Goal: Information Seeking & Learning: Learn about a topic

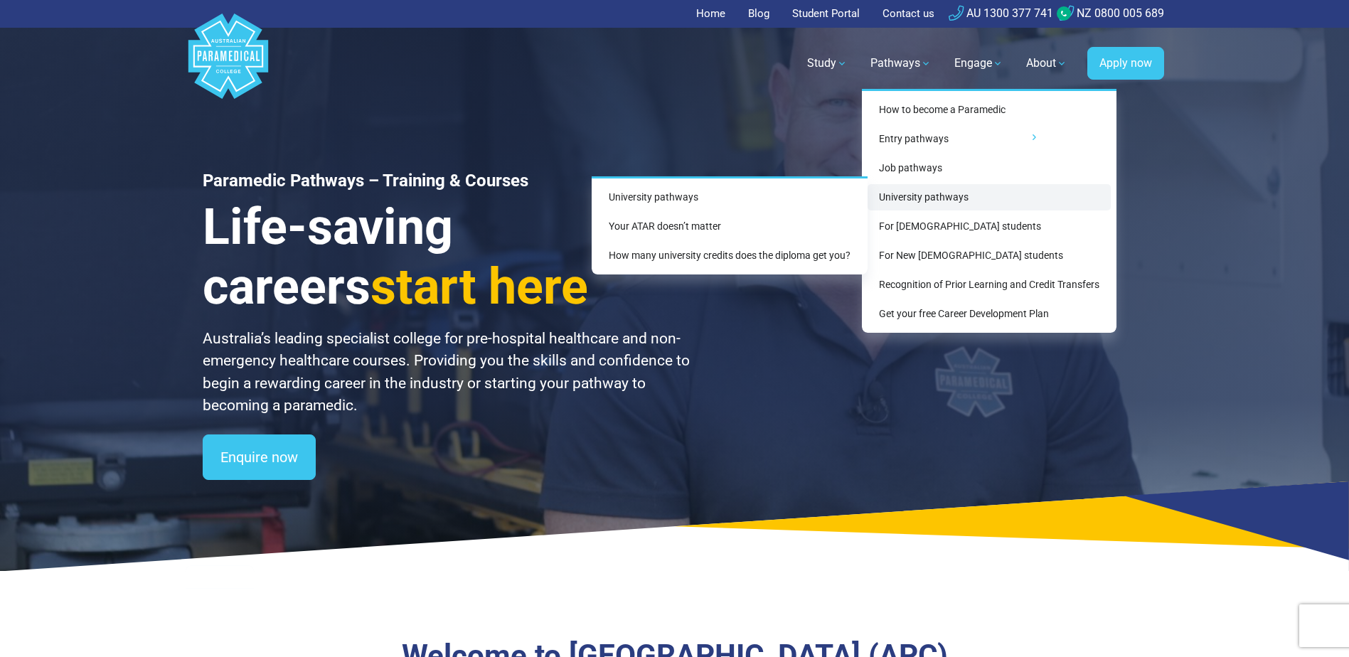
click at [897, 196] on link "University pathways" at bounding box center [989, 197] width 243 height 26
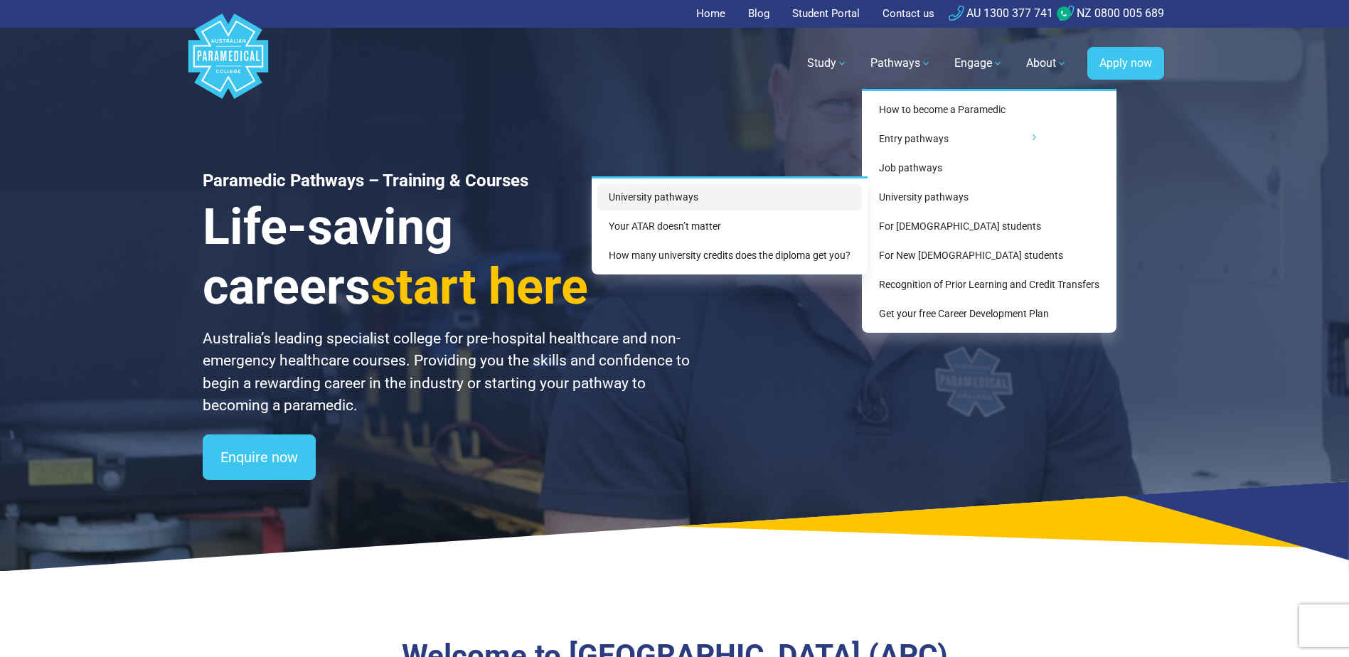
click at [698, 196] on link "University pathways" at bounding box center [729, 197] width 265 height 26
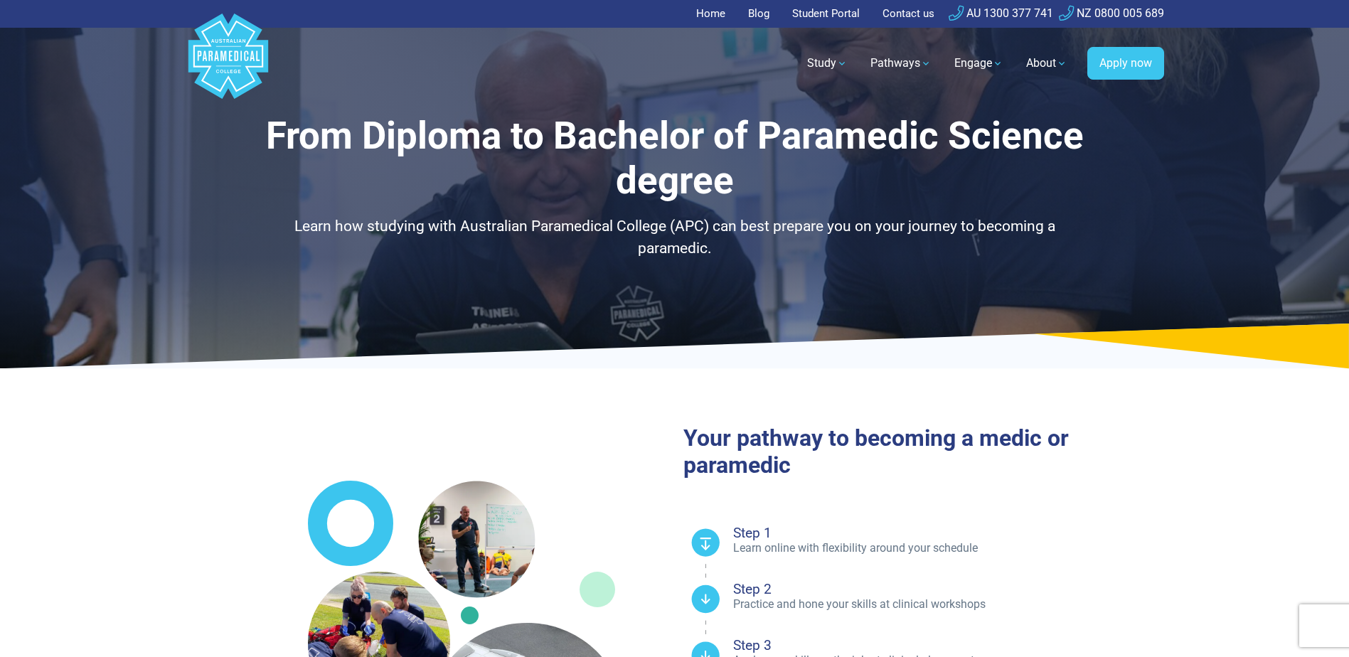
select select "**********"
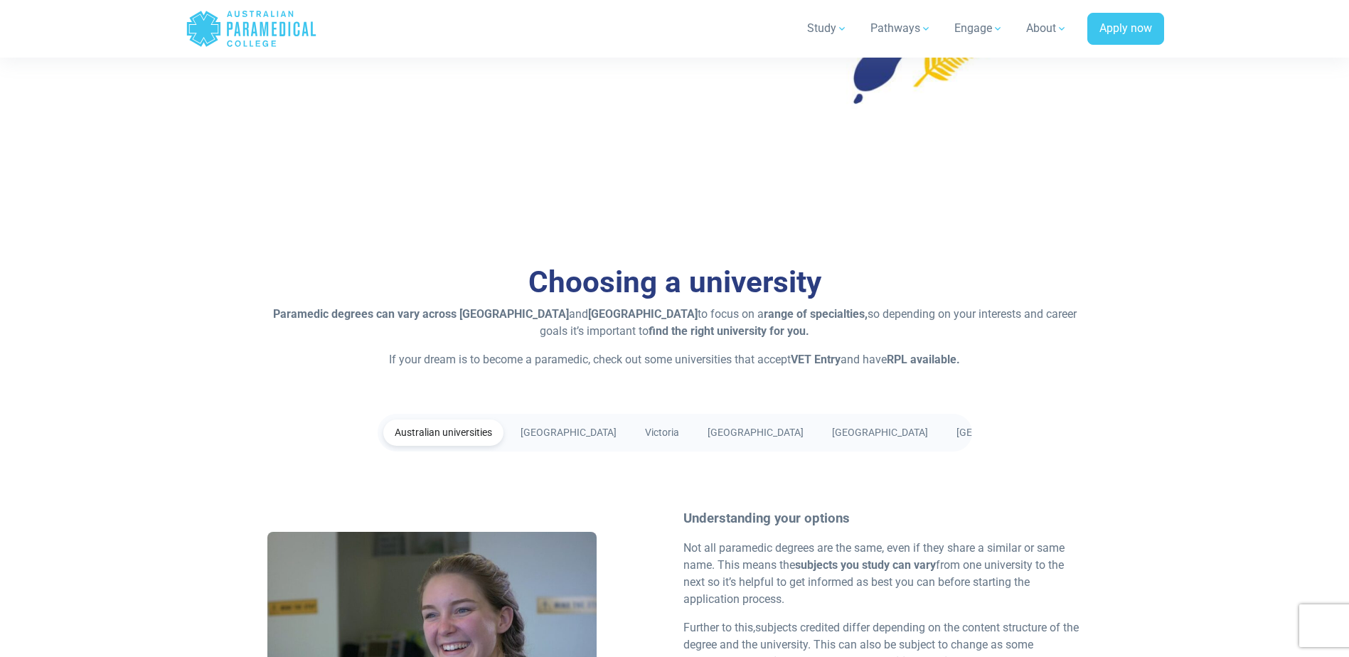
scroll to position [2276, 0]
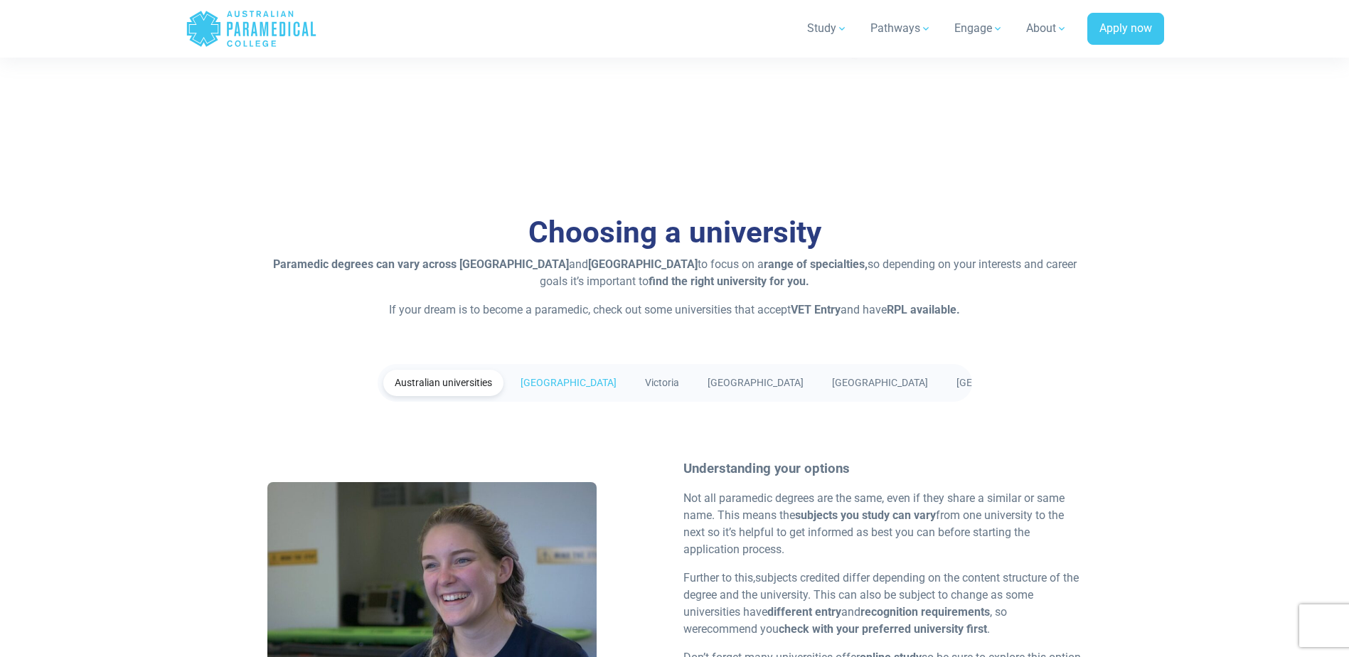
click at [570, 384] on link "[GEOGRAPHIC_DATA]" at bounding box center [568, 383] width 119 height 26
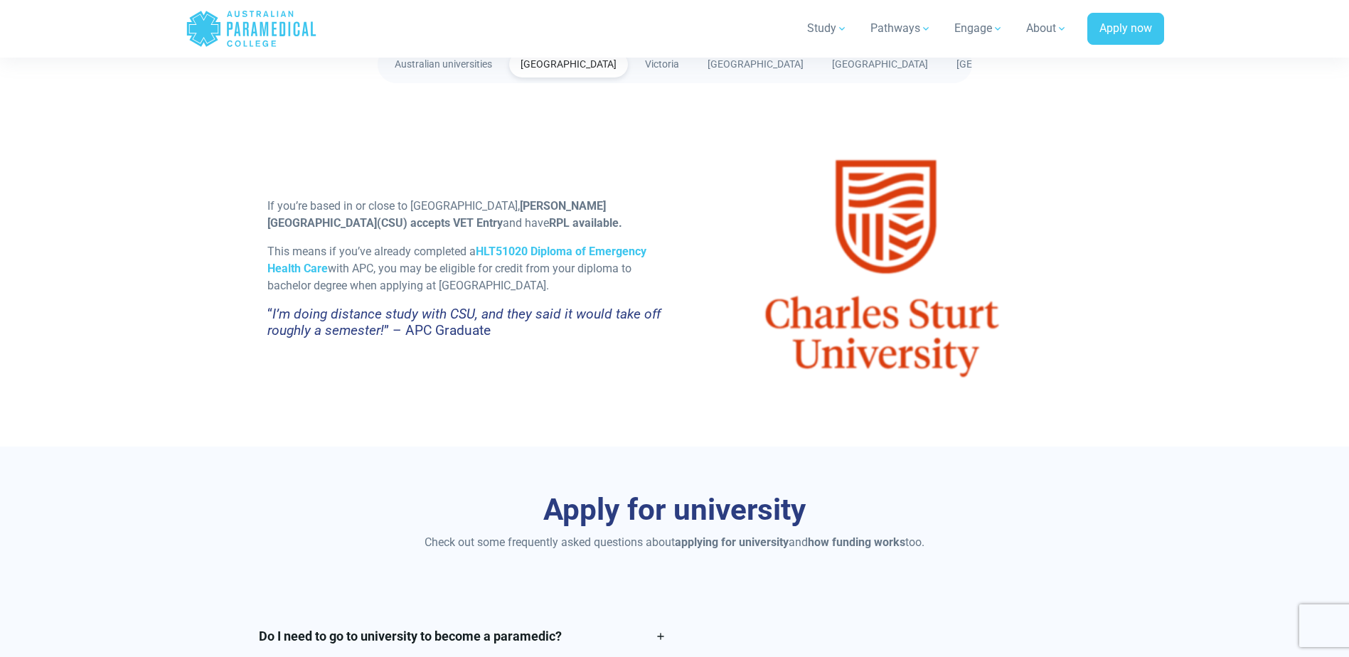
scroll to position [2560, 0]
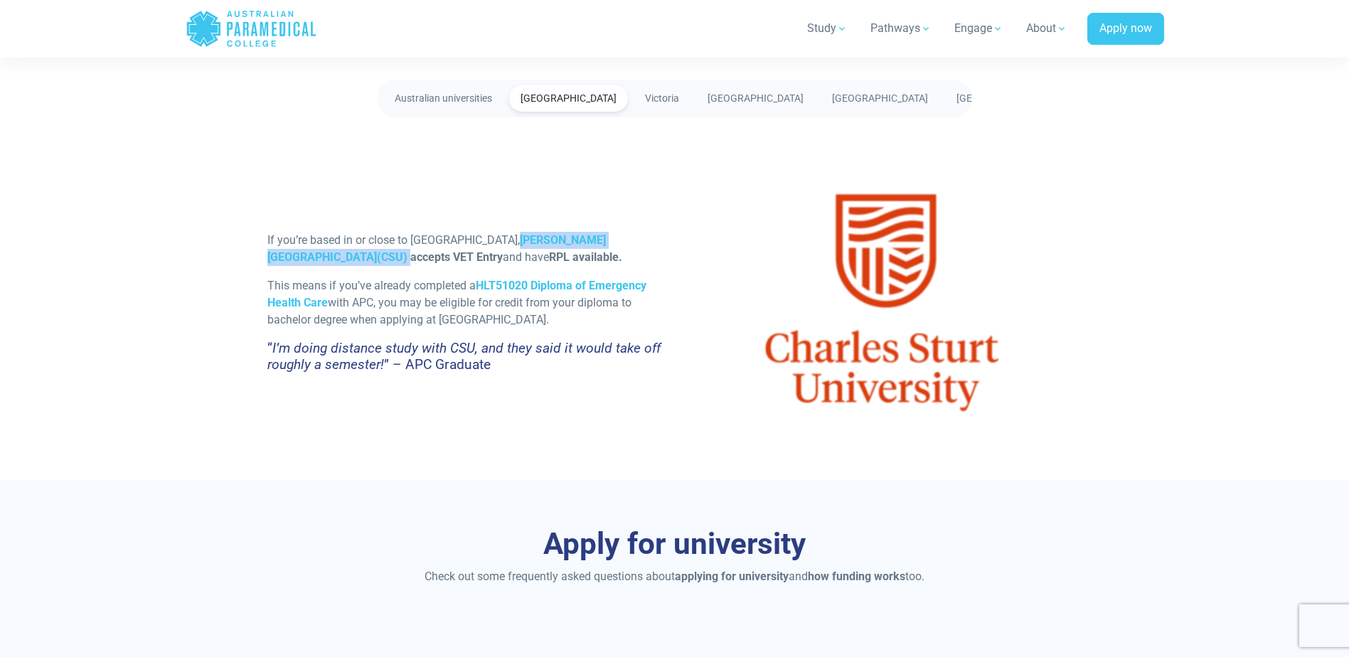
drag, startPoint x: 666, startPoint y: 238, endPoint x: 506, endPoint y: 239, distance: 159.3
click at [506, 239] on p "If you’re based in or close to [GEOGRAPHIC_DATA], [PERSON_NAME][GEOGRAPHIC_DATA…" at bounding box center [466, 249] width 399 height 34
copy p "[PERSON_NAME][GEOGRAPHIC_DATA] (CSU)"
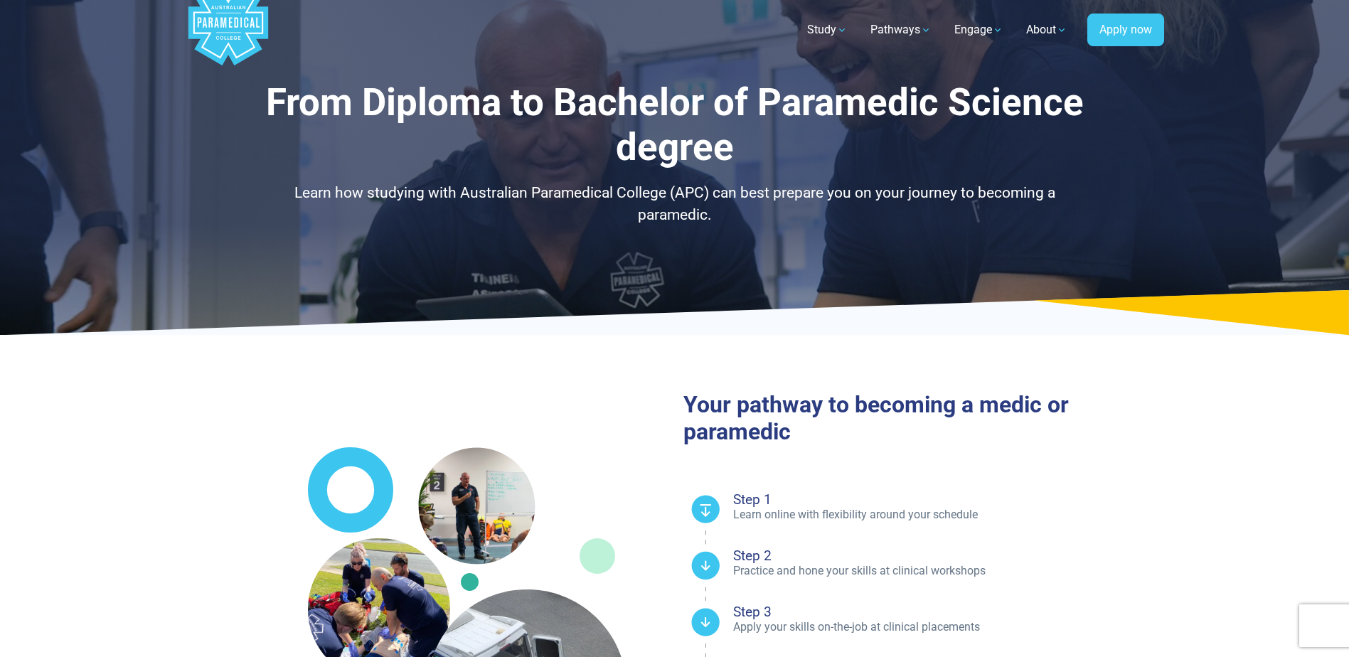
scroll to position [0, 0]
